Goal: Task Accomplishment & Management: Use online tool/utility

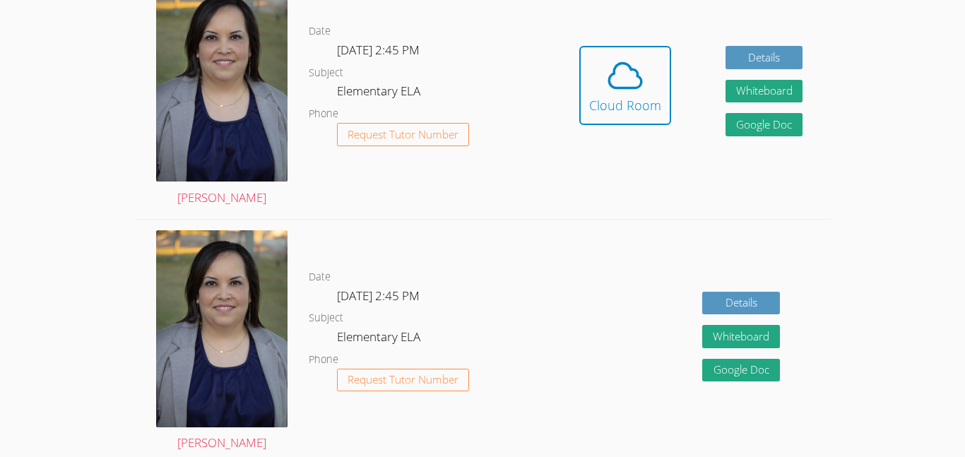
scroll to position [470, 0]
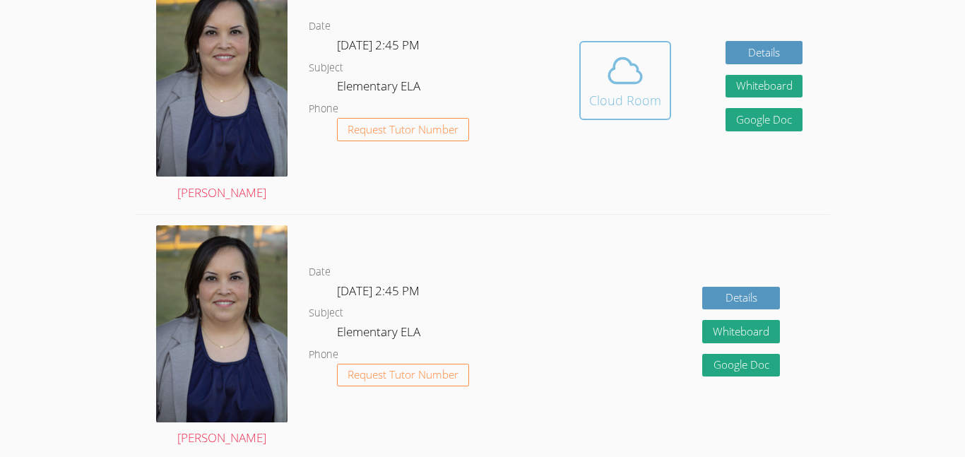
click at [661, 64] on button "Cloud Room" at bounding box center [625, 80] width 92 height 79
click at [644, 102] on div "Cloud Room" at bounding box center [625, 100] width 72 height 20
click at [626, 69] on icon at bounding box center [625, 71] width 40 height 40
click at [630, 59] on icon at bounding box center [625, 71] width 40 height 40
click at [585, 82] on button "Cloud Room" at bounding box center [625, 80] width 92 height 79
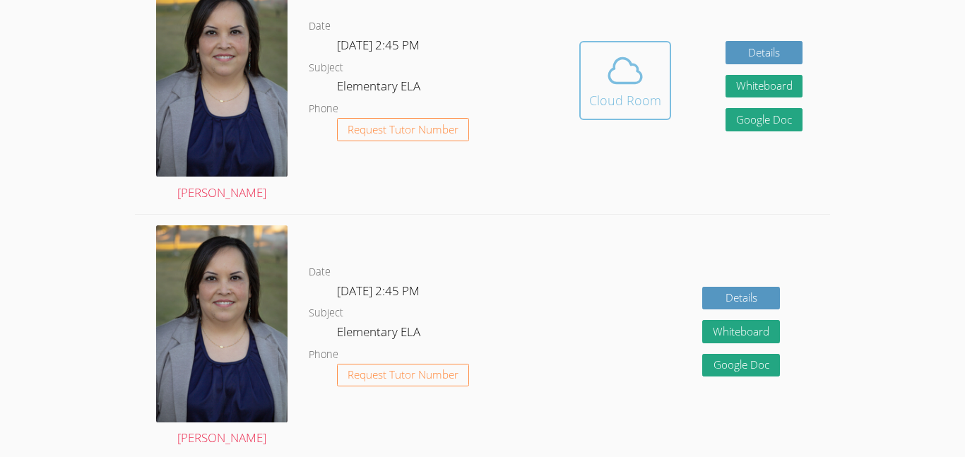
click at [655, 117] on button "Cloud Room" at bounding box center [625, 80] width 92 height 79
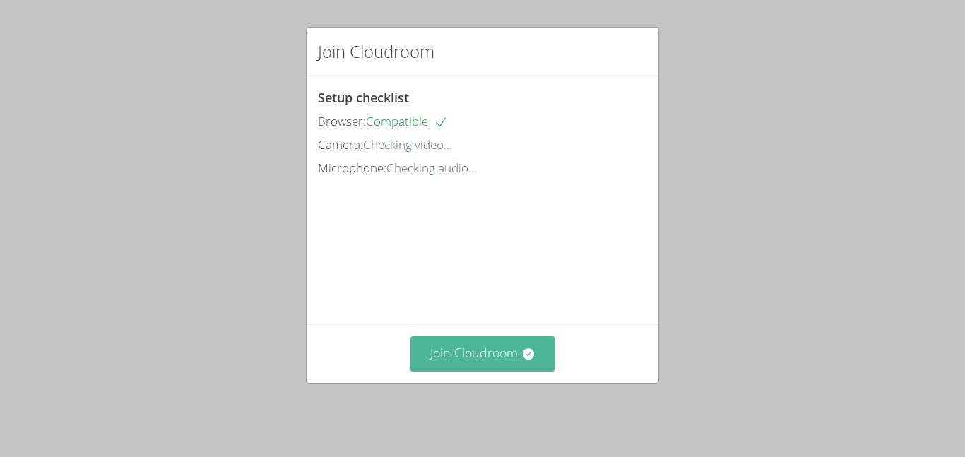
click at [518, 350] on button "Join Cloudroom" at bounding box center [482, 353] width 145 height 35
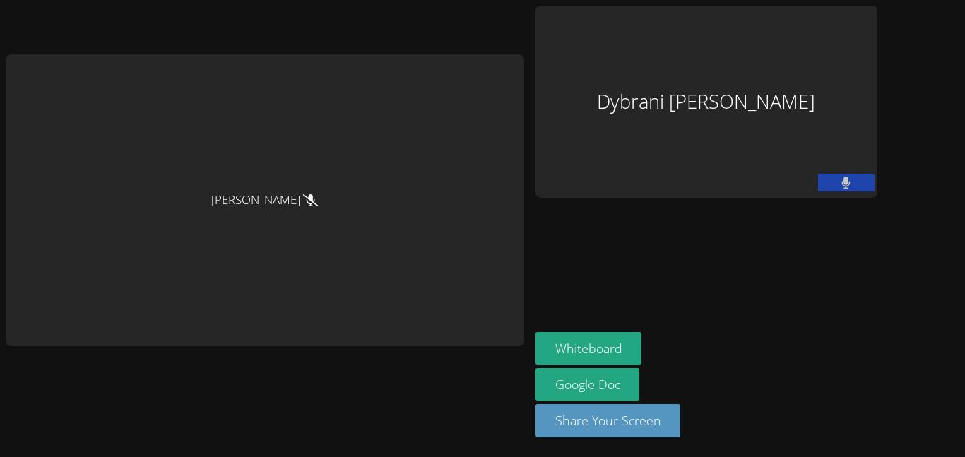
click at [689, 302] on aside "Dybrani Godoy Gonzalez Whiteboard Google Doc Share Your Screen" at bounding box center [706, 228] width 353 height 457
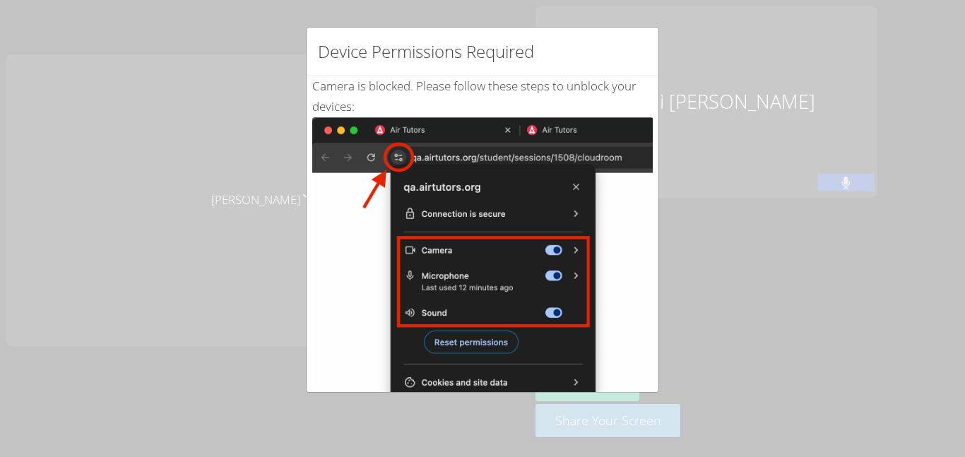
click at [758, 368] on div "Device Permissions Required Camera is blocked . Please follow these steps to un…" at bounding box center [482, 228] width 965 height 457
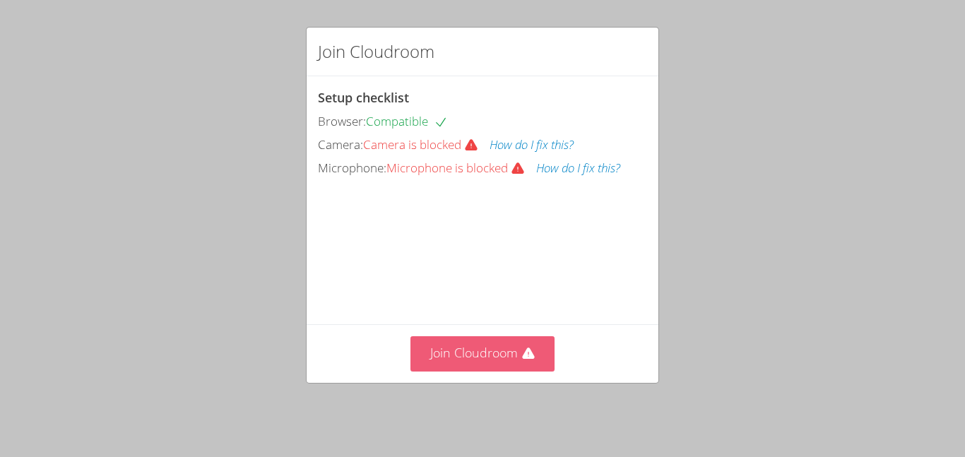
click at [494, 359] on button "Join Cloudroom" at bounding box center [482, 353] width 145 height 35
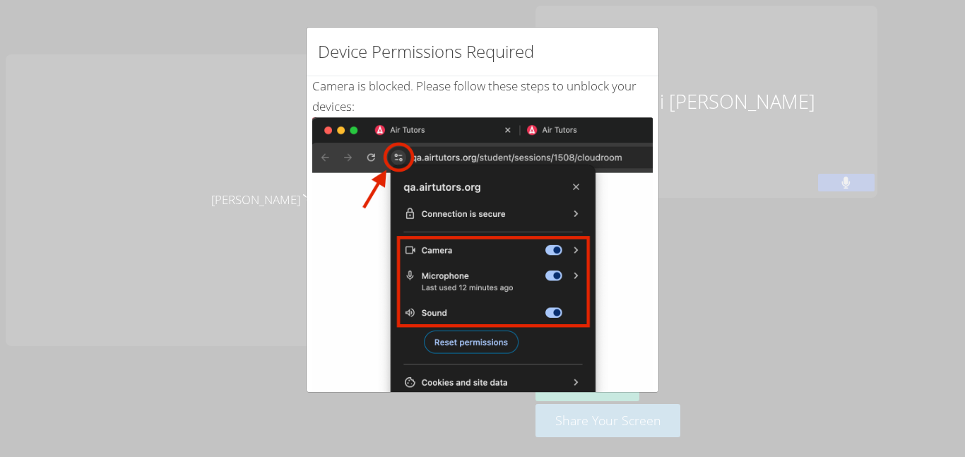
click at [586, 383] on img at bounding box center [482, 276] width 340 height 319
click at [523, 52] on h2 "Device Permissions Required" at bounding box center [426, 51] width 216 height 25
click at [396, 169] on img at bounding box center [482, 276] width 340 height 319
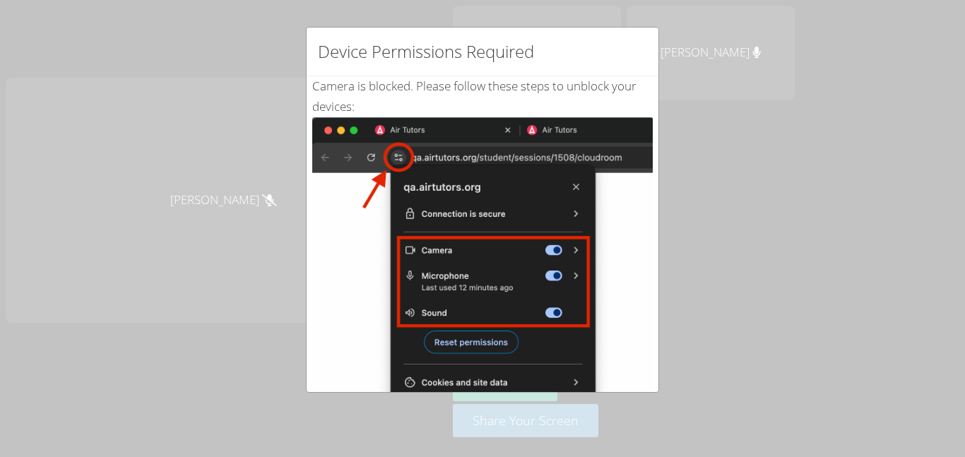
click at [869, 335] on div "Device Permissions Required Camera is blocked . Please follow these steps to un…" at bounding box center [482, 228] width 965 height 457
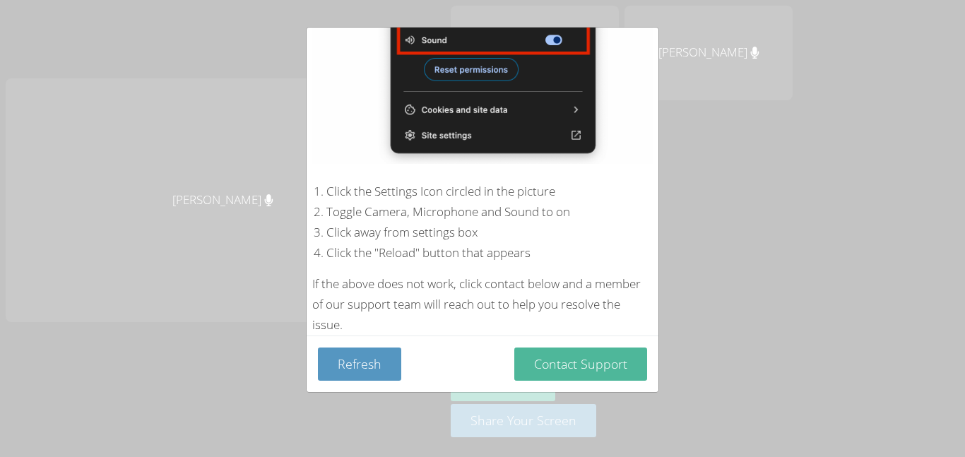
click at [617, 369] on button "Contact Support" at bounding box center [580, 363] width 133 height 33
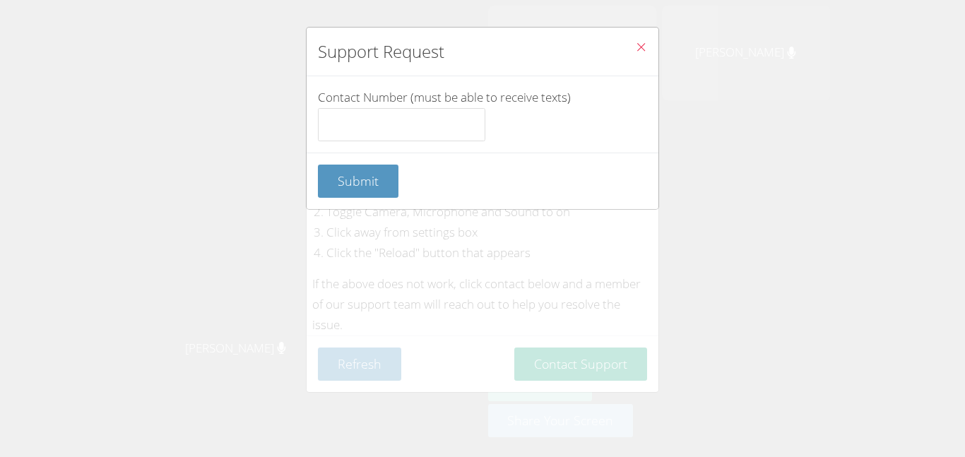
click at [655, 49] on button "Close" at bounding box center [641, 49] width 35 height 43
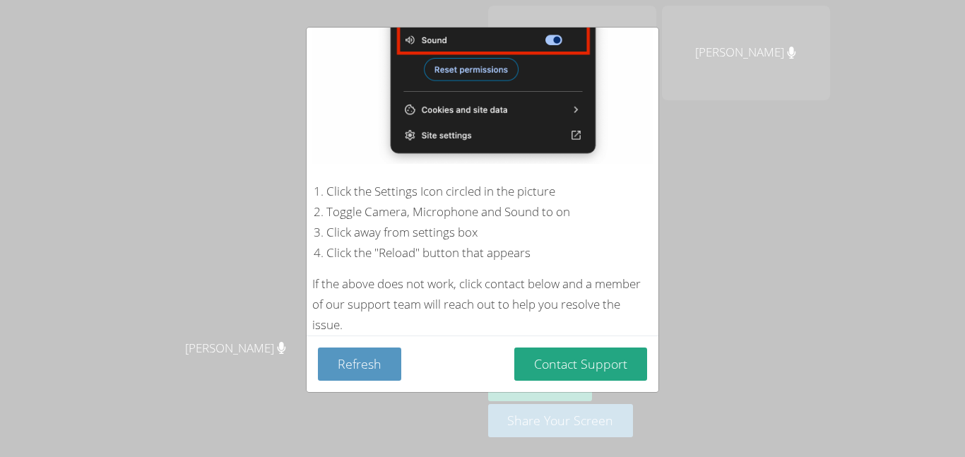
click at [643, 52] on img at bounding box center [482, 4] width 340 height 319
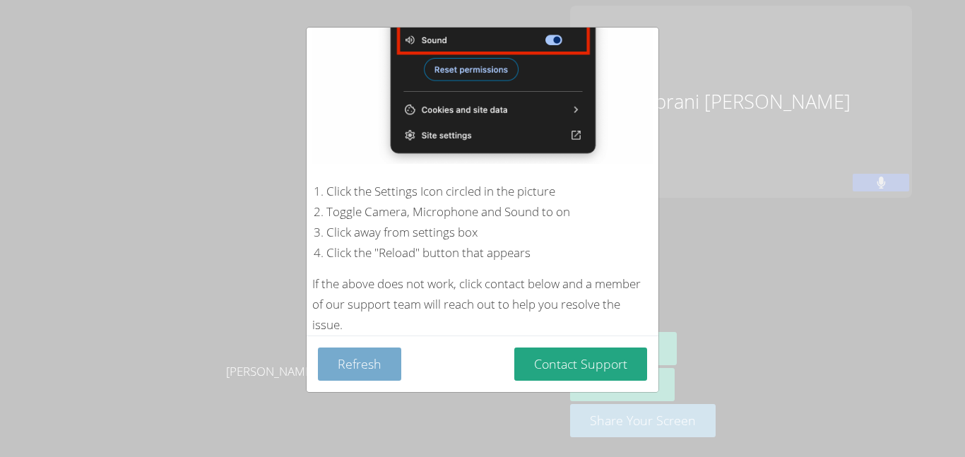
click at [371, 363] on button "Refresh" at bounding box center [359, 363] width 83 height 33
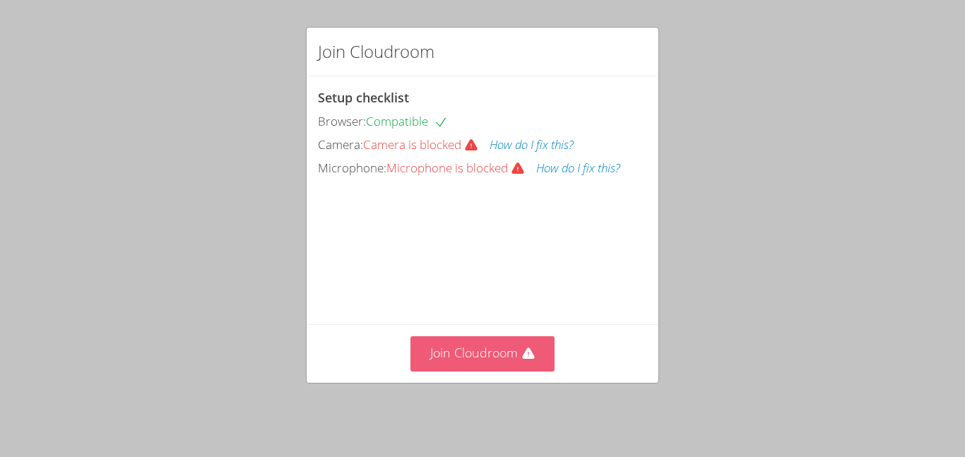
click at [484, 367] on button "Join Cloudroom" at bounding box center [482, 353] width 145 height 35
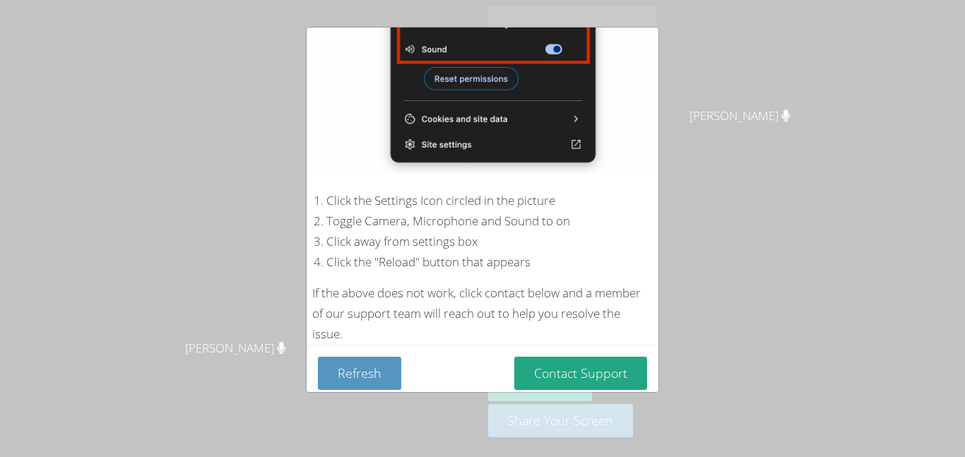
scroll to position [264, 0]
click at [633, 237] on li "Click away from settings box" at bounding box center [489, 241] width 326 height 20
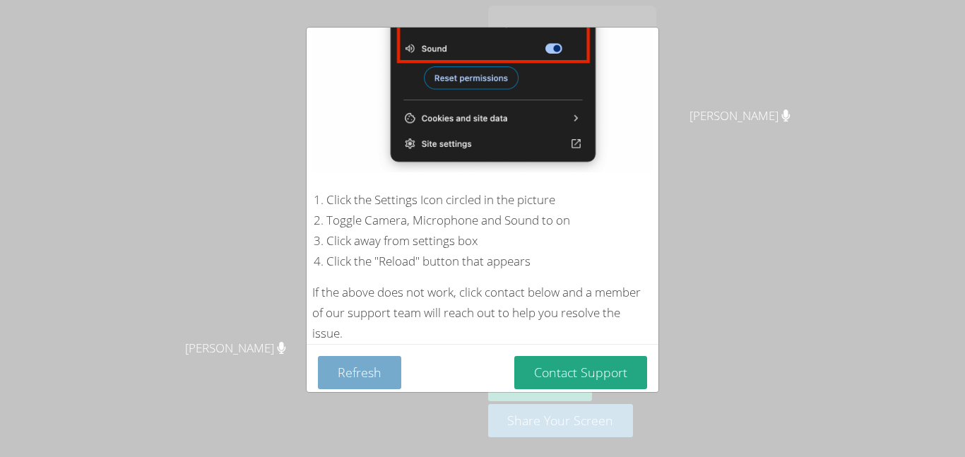
click at [376, 366] on button "Refresh" at bounding box center [359, 372] width 83 height 33
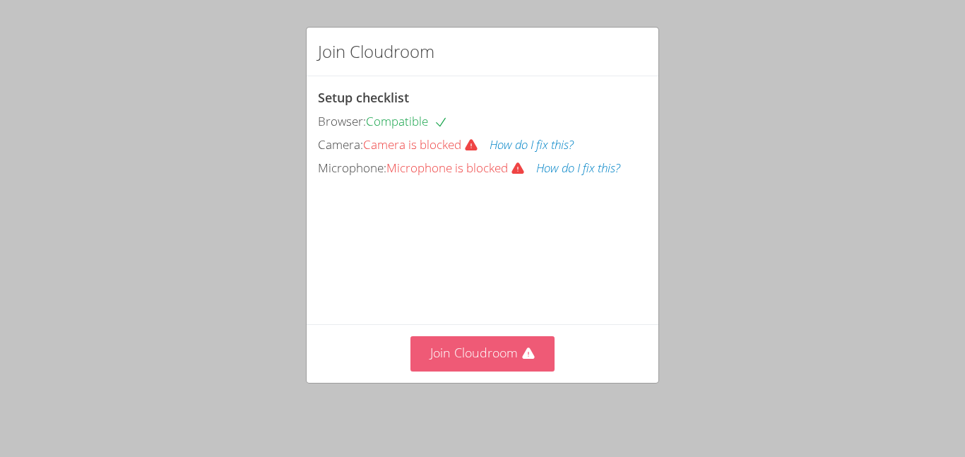
click at [487, 367] on button "Join Cloudroom" at bounding box center [482, 353] width 145 height 35
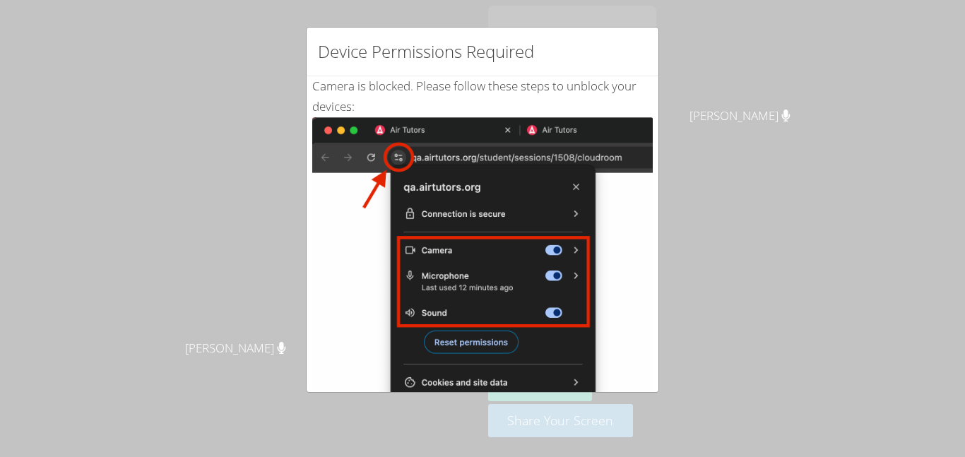
click at [745, 202] on div "Device Permissions Required Camera is blocked . Please follow these steps to un…" at bounding box center [482, 228] width 965 height 457
click at [553, 45] on div "Device Permissions Required" at bounding box center [482, 52] width 352 height 49
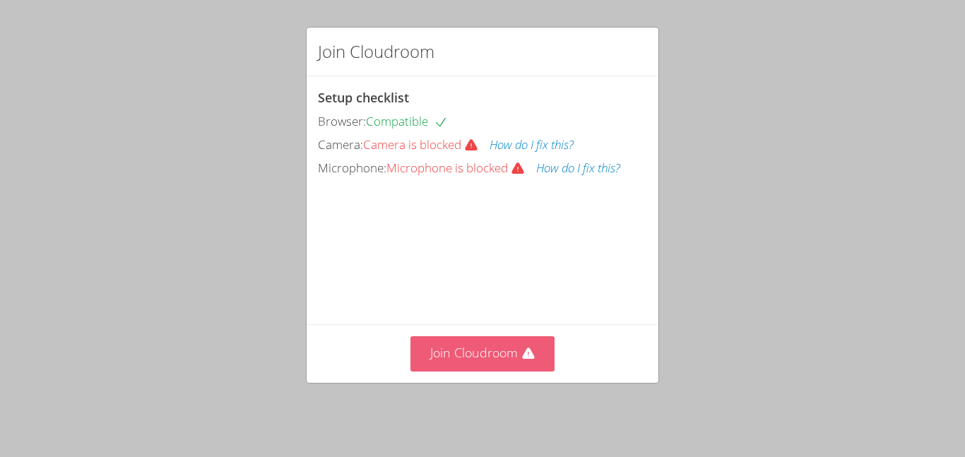
click at [480, 371] on button "Join Cloudroom" at bounding box center [482, 353] width 145 height 35
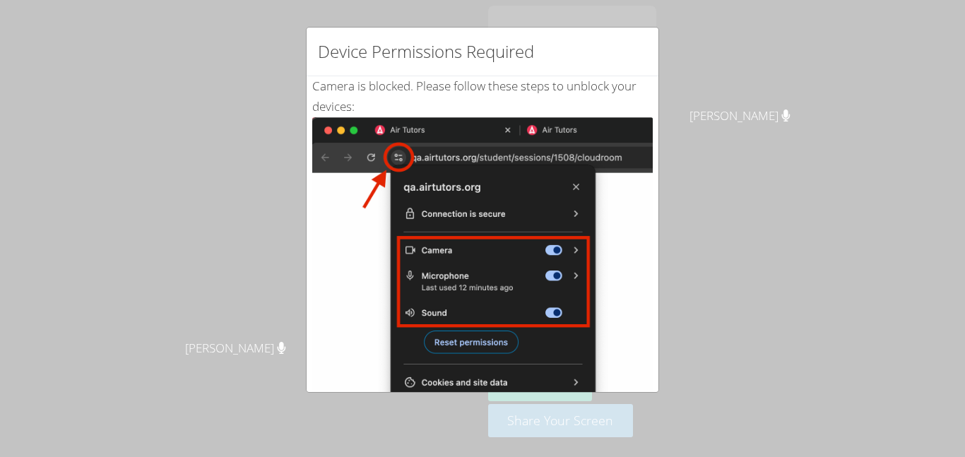
click at [395, 282] on img at bounding box center [482, 276] width 340 height 319
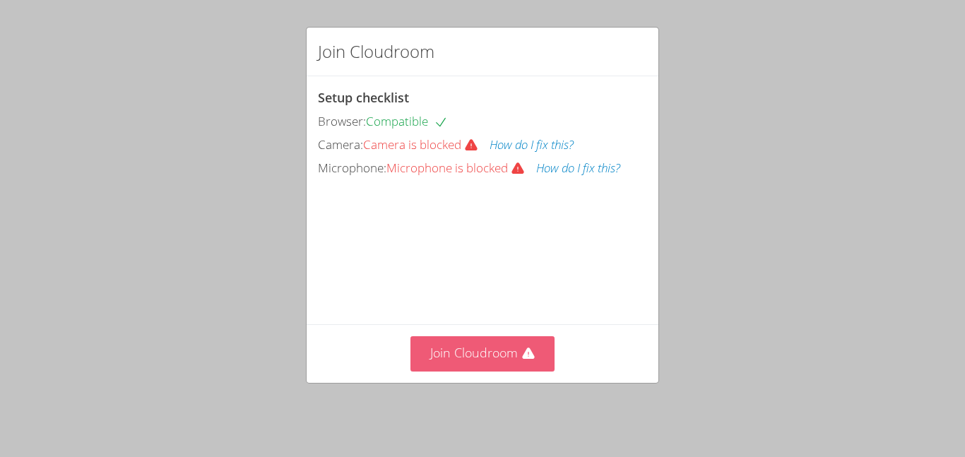
click at [511, 371] on button "Join Cloudroom" at bounding box center [482, 353] width 145 height 35
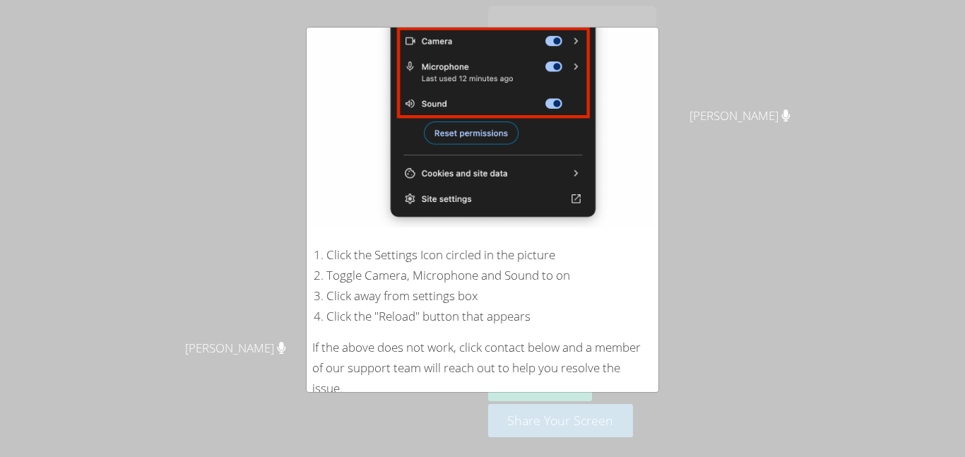
scroll to position [273, 0]
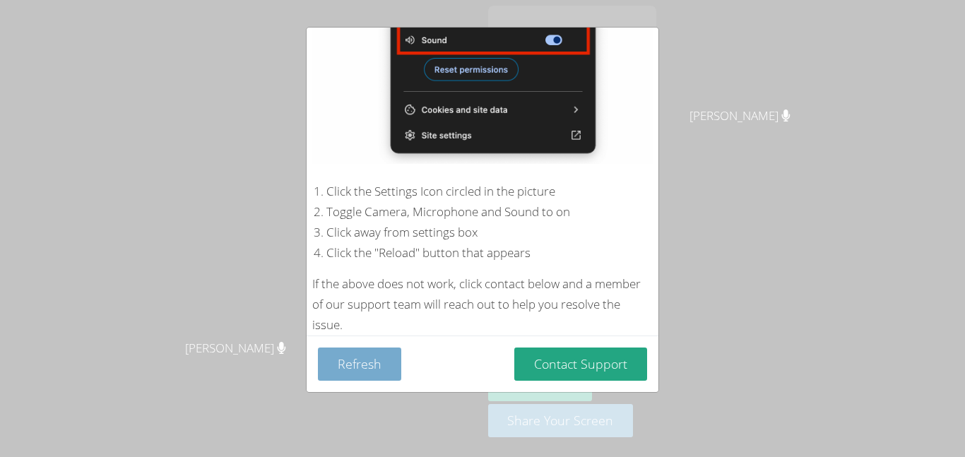
click at [377, 364] on button "Refresh" at bounding box center [359, 363] width 83 height 33
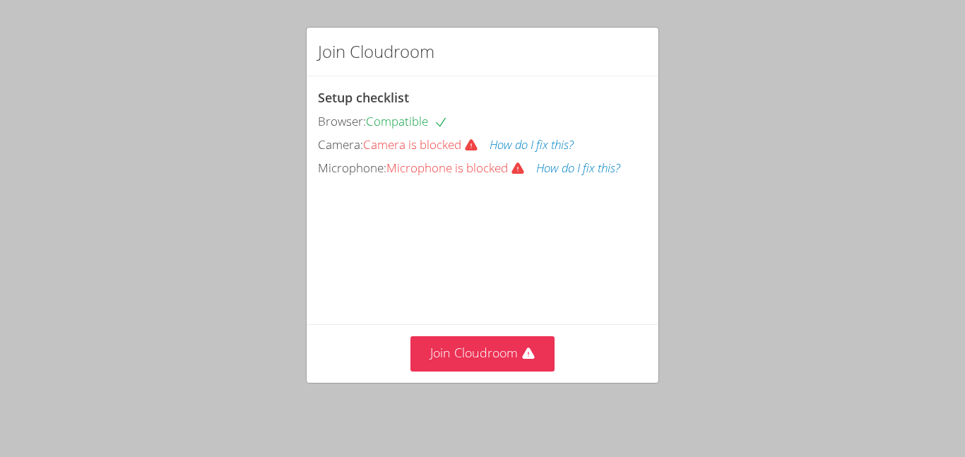
click at [525, 152] on button "How do I fix this?" at bounding box center [531, 145] width 84 height 20
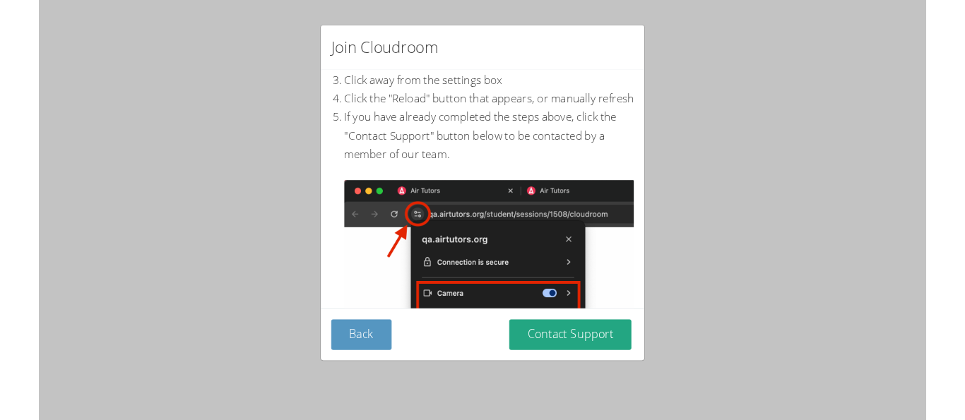
scroll to position [93, 0]
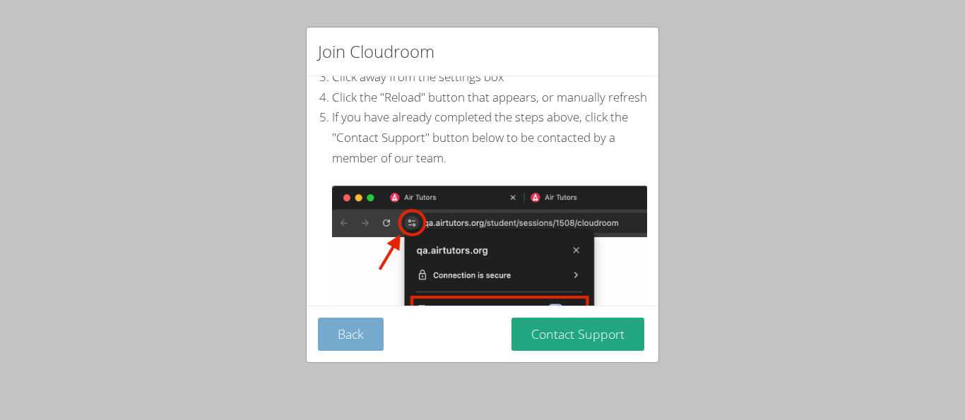
click at [375, 335] on button "Back" at bounding box center [351, 334] width 66 height 33
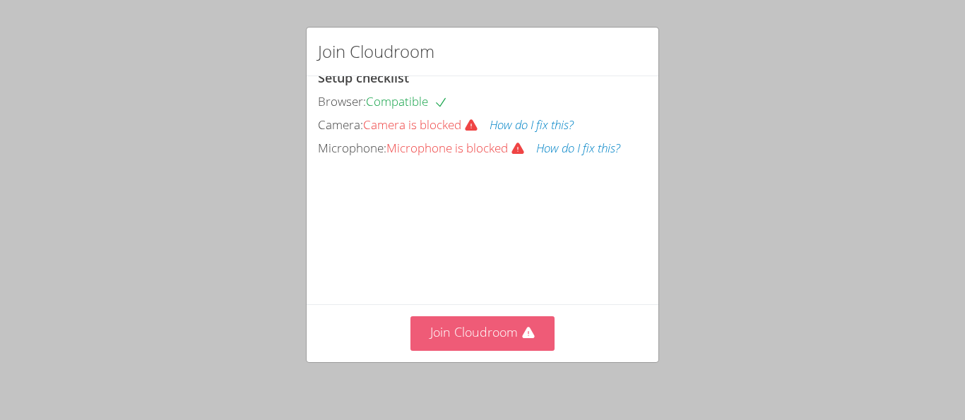
click at [455, 335] on button "Join Cloudroom" at bounding box center [482, 333] width 145 height 35
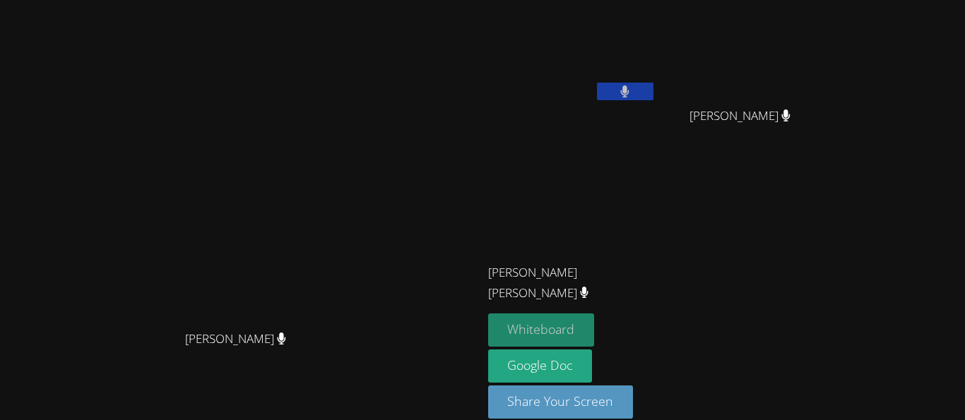
click at [595, 331] on button "Whiteboard" at bounding box center [541, 330] width 107 height 33
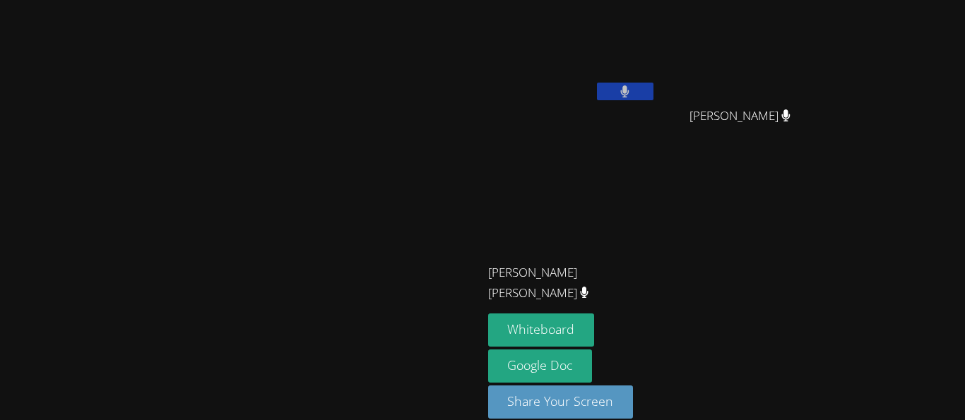
click at [656, 79] on video at bounding box center [572, 53] width 168 height 95
click at [629, 90] on icon at bounding box center [625, 91] width 8 height 12
click at [629, 93] on icon at bounding box center [625, 91] width 8 height 12
click at [653, 92] on button at bounding box center [625, 92] width 56 height 18
click at [653, 83] on button at bounding box center [625, 92] width 56 height 18
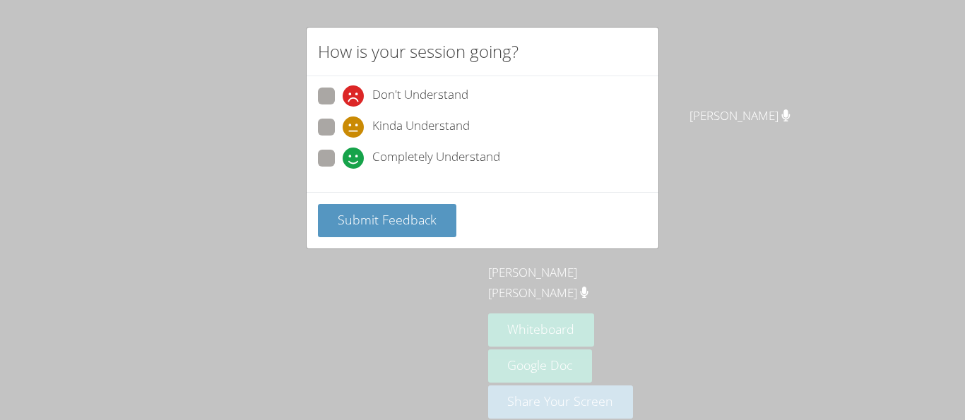
click at [343, 169] on span at bounding box center [343, 169] width 0 height 0
click at [343, 157] on input "Completely Understand" at bounding box center [349, 156] width 12 height 12
radio input "true"
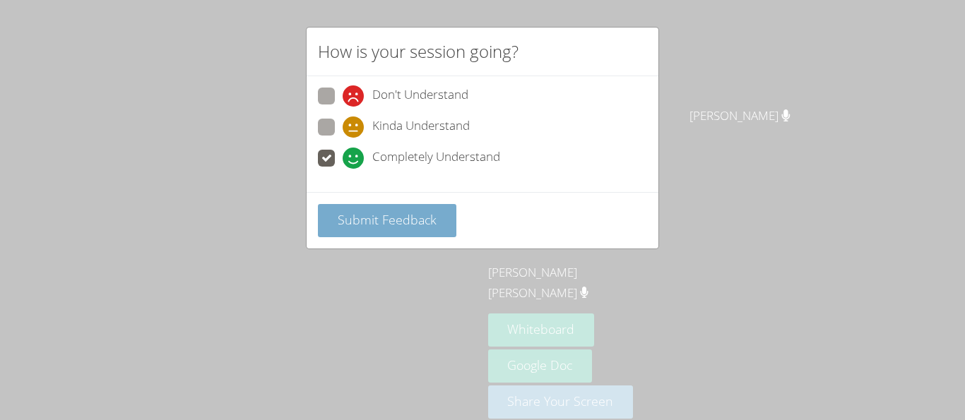
click at [385, 209] on button "Submit Feedback" at bounding box center [387, 220] width 138 height 33
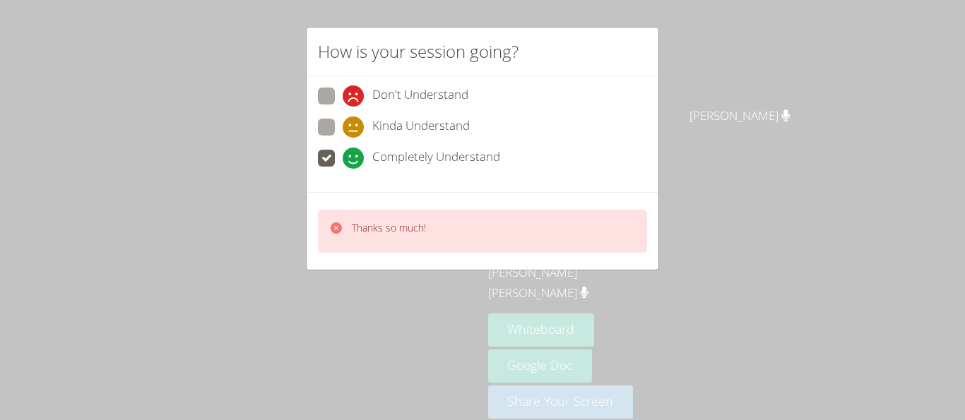
click at [555, 242] on div "Thanks so much!" at bounding box center [482, 231] width 329 height 43
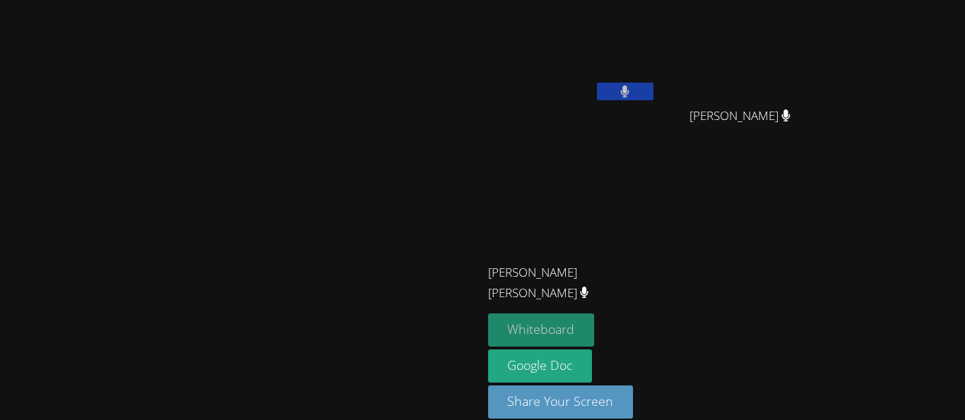
click at [595, 330] on button "Whiteboard" at bounding box center [541, 330] width 107 height 33
click at [653, 93] on button at bounding box center [625, 92] width 56 height 18
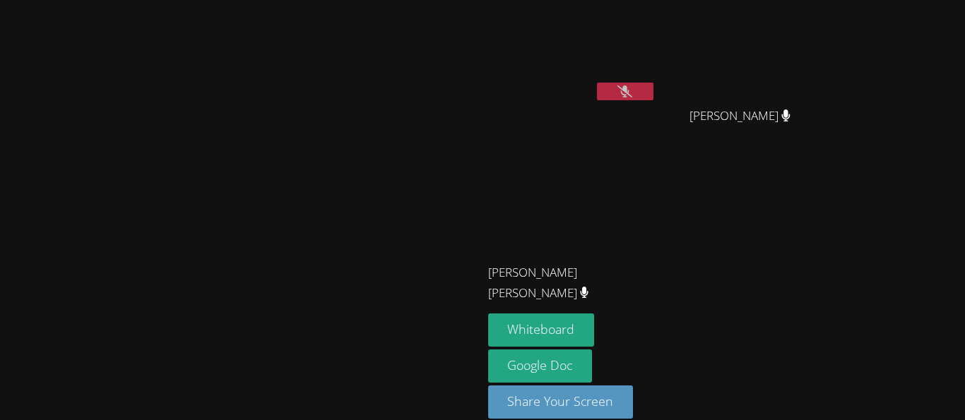
click at [653, 91] on button at bounding box center [625, 92] width 56 height 18
click at [653, 83] on button at bounding box center [625, 92] width 56 height 18
click at [656, 79] on video at bounding box center [572, 53] width 168 height 95
click at [629, 91] on icon at bounding box center [625, 91] width 8 height 12
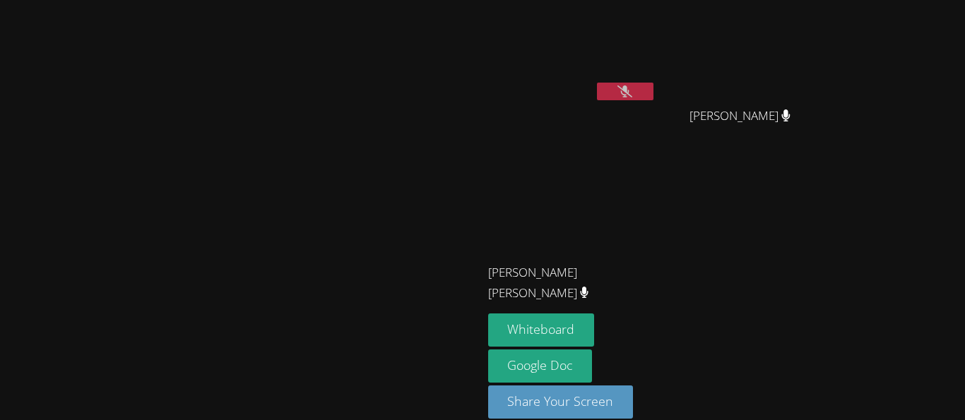
click at [632, 89] on icon at bounding box center [624, 91] width 15 height 12
click at [653, 93] on button at bounding box center [625, 92] width 56 height 18
click at [632, 88] on icon at bounding box center [624, 91] width 15 height 12
